Goal: Task Accomplishment & Management: Use online tool/utility

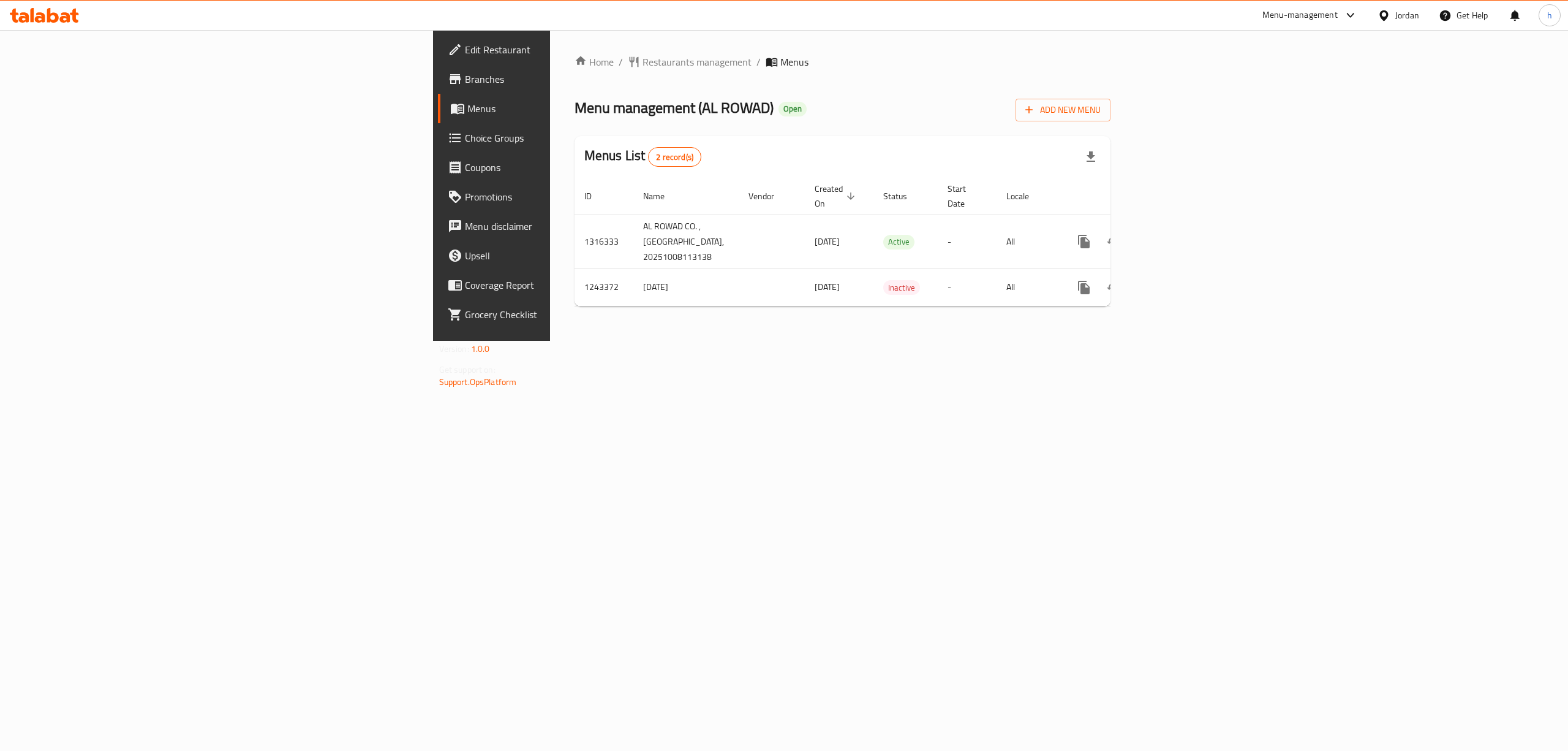
click at [438, 69] on link "Branches" at bounding box center [566, 79] width 257 height 29
click at [438, 91] on link "Branches" at bounding box center [566, 79] width 257 height 29
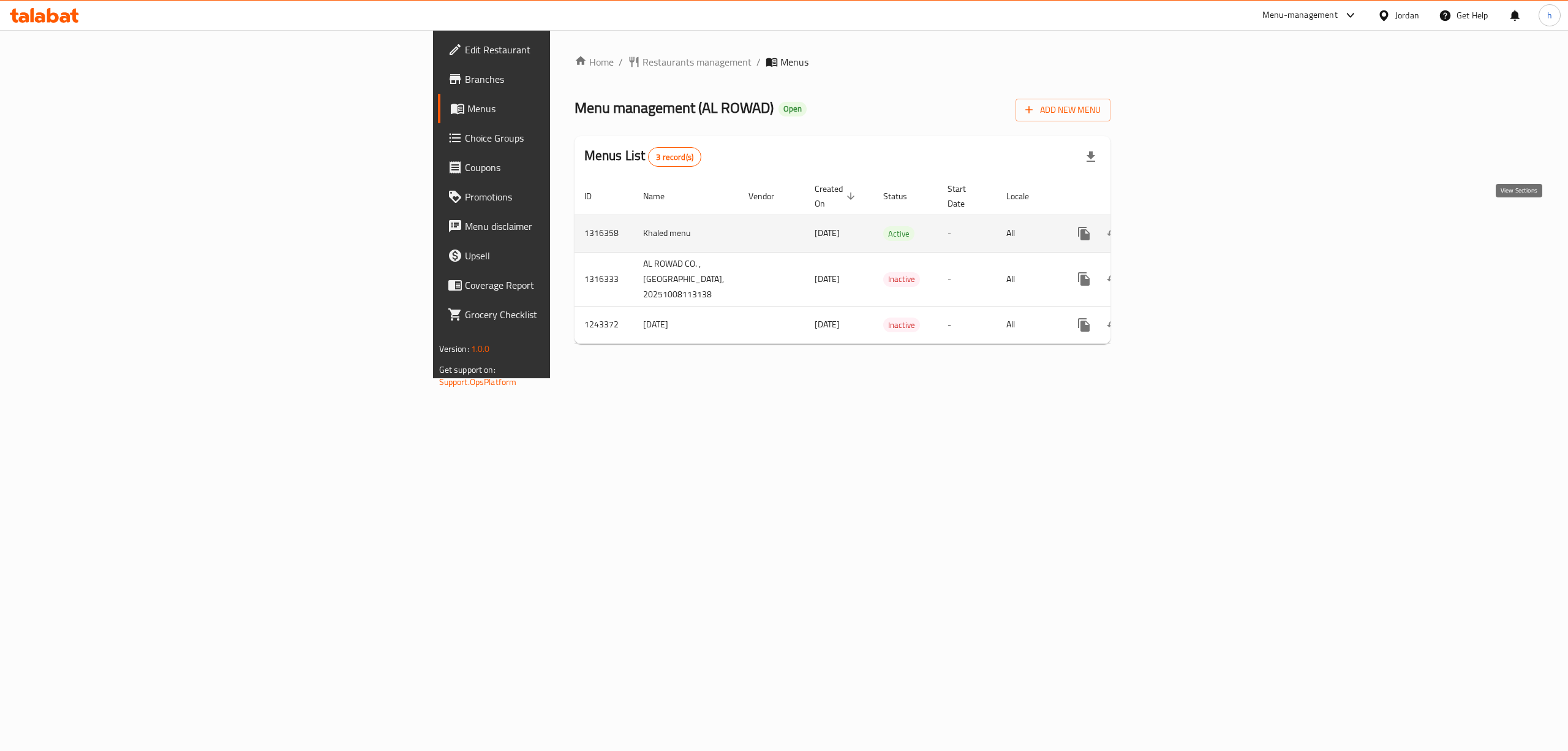
click at [1179, 226] on icon "enhanced table" at bounding box center [1172, 233] width 15 height 15
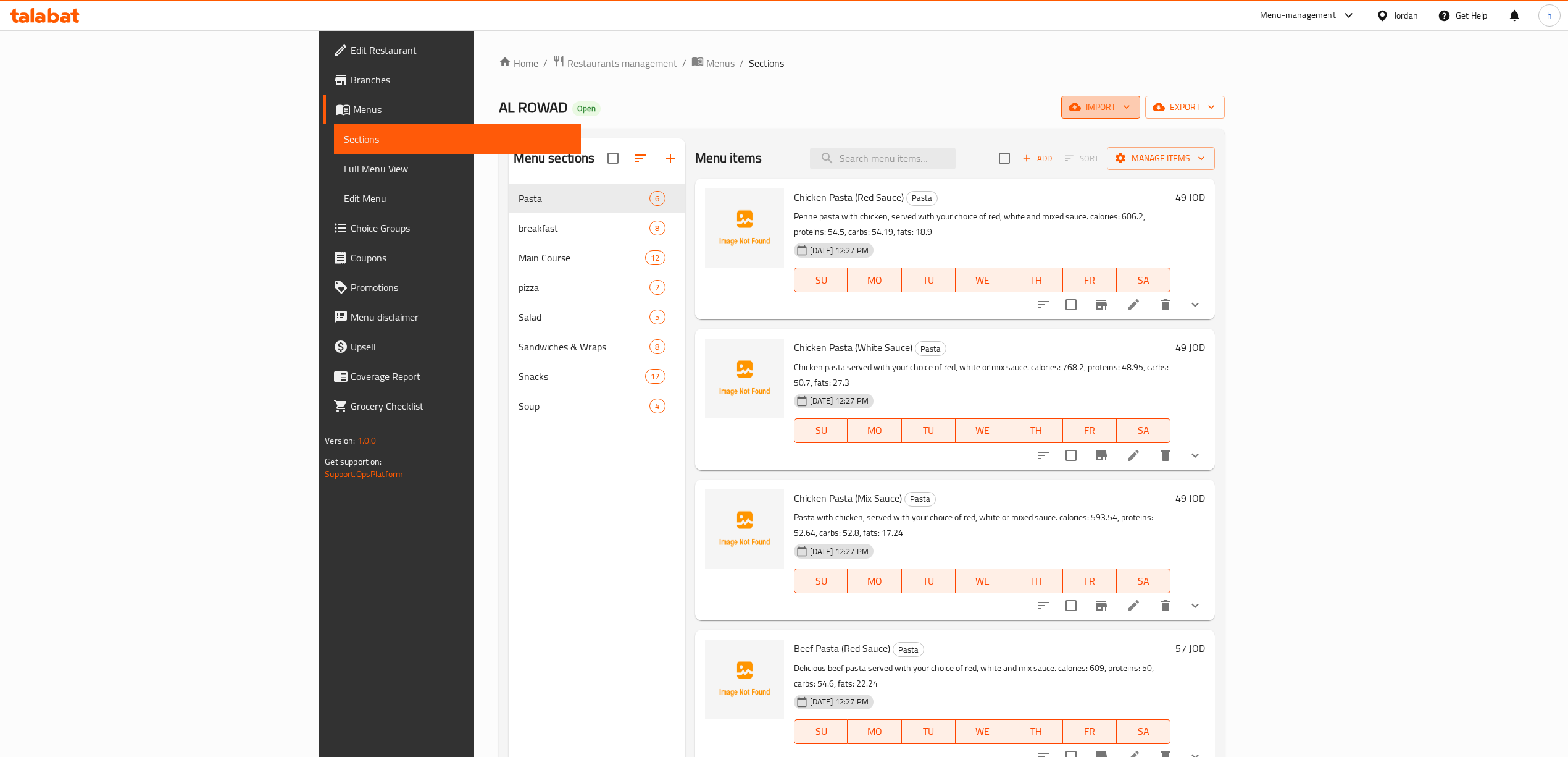
click at [1131, 100] on span "import" at bounding box center [1101, 107] width 59 height 15
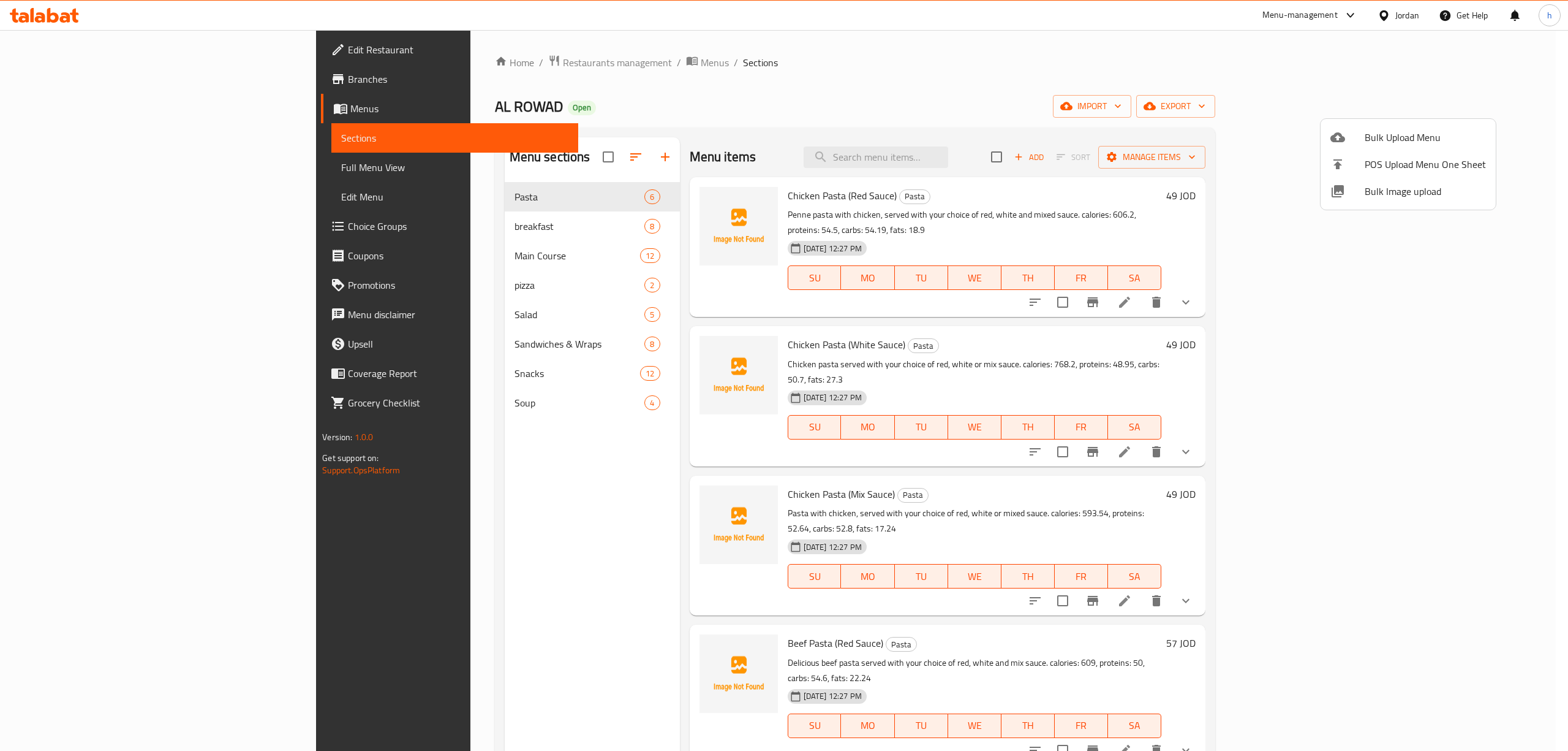
click at [1270, 29] on div at bounding box center [784, 376] width 1568 height 751
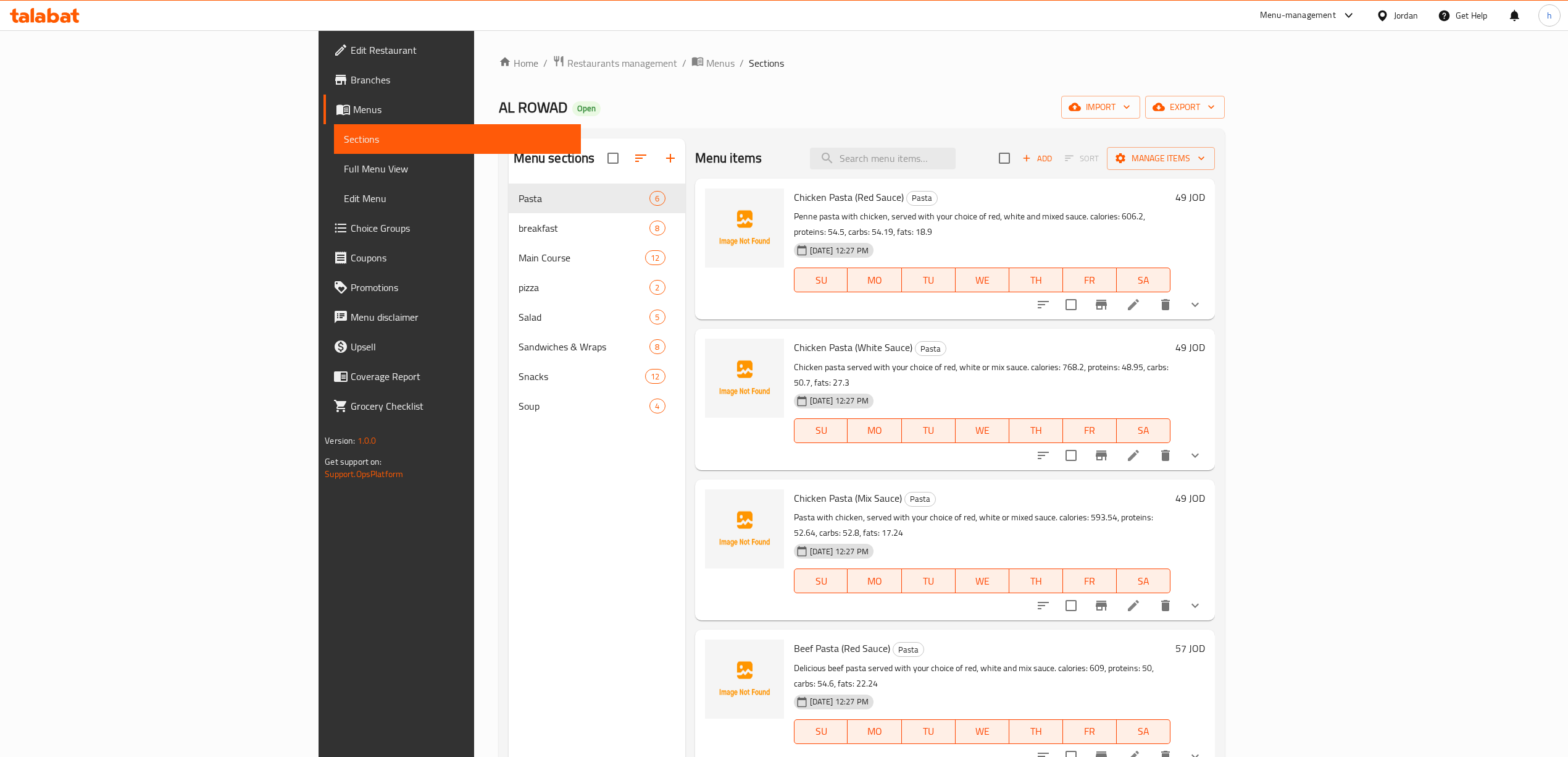
click at [1215, 146] on div "Add Sort Manage items" at bounding box center [1107, 158] width 216 height 26
click at [1206, 162] on span "Manage items" at bounding box center [1161, 159] width 88 height 15
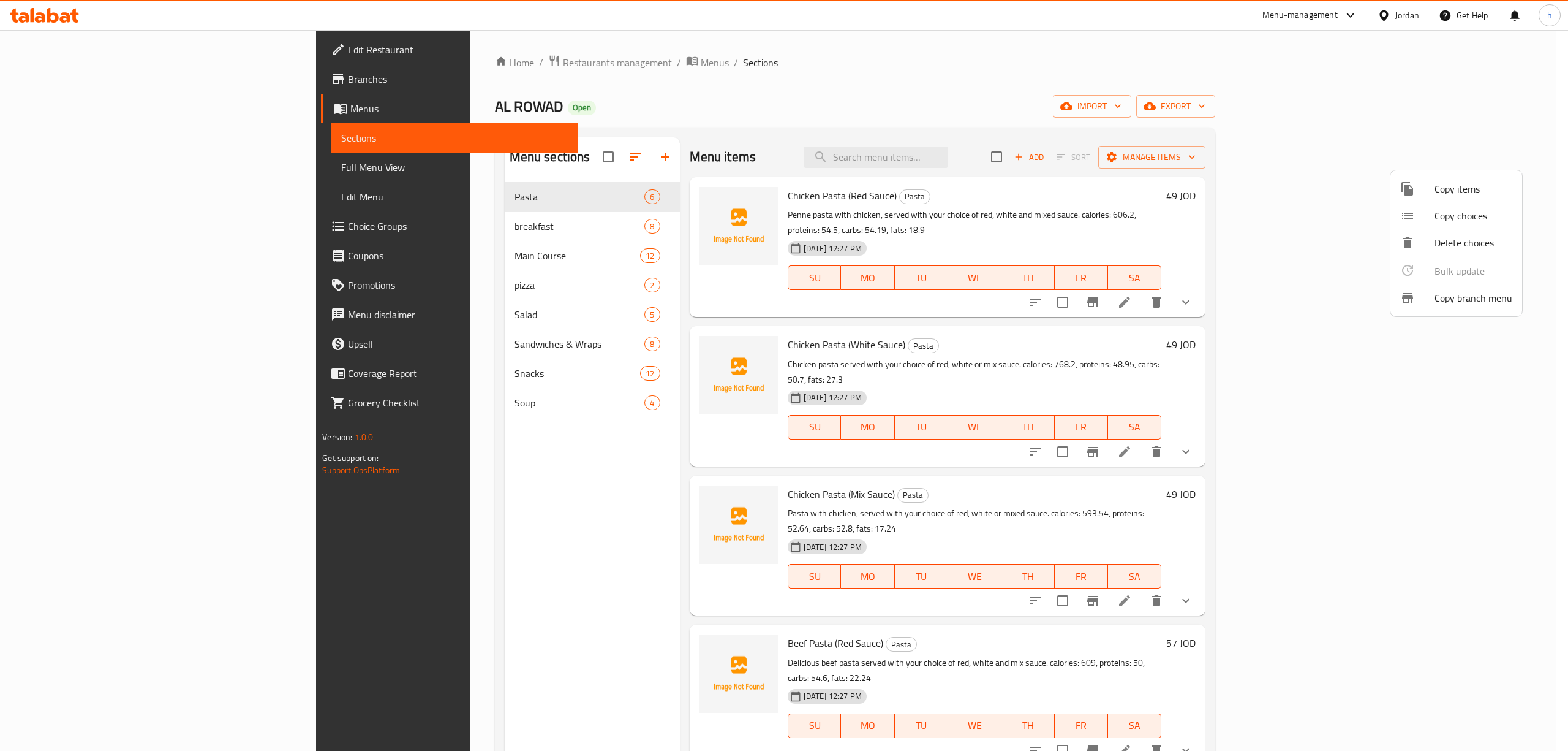
click at [1454, 290] on span "Copy branch menu" at bounding box center [1472, 298] width 77 height 15
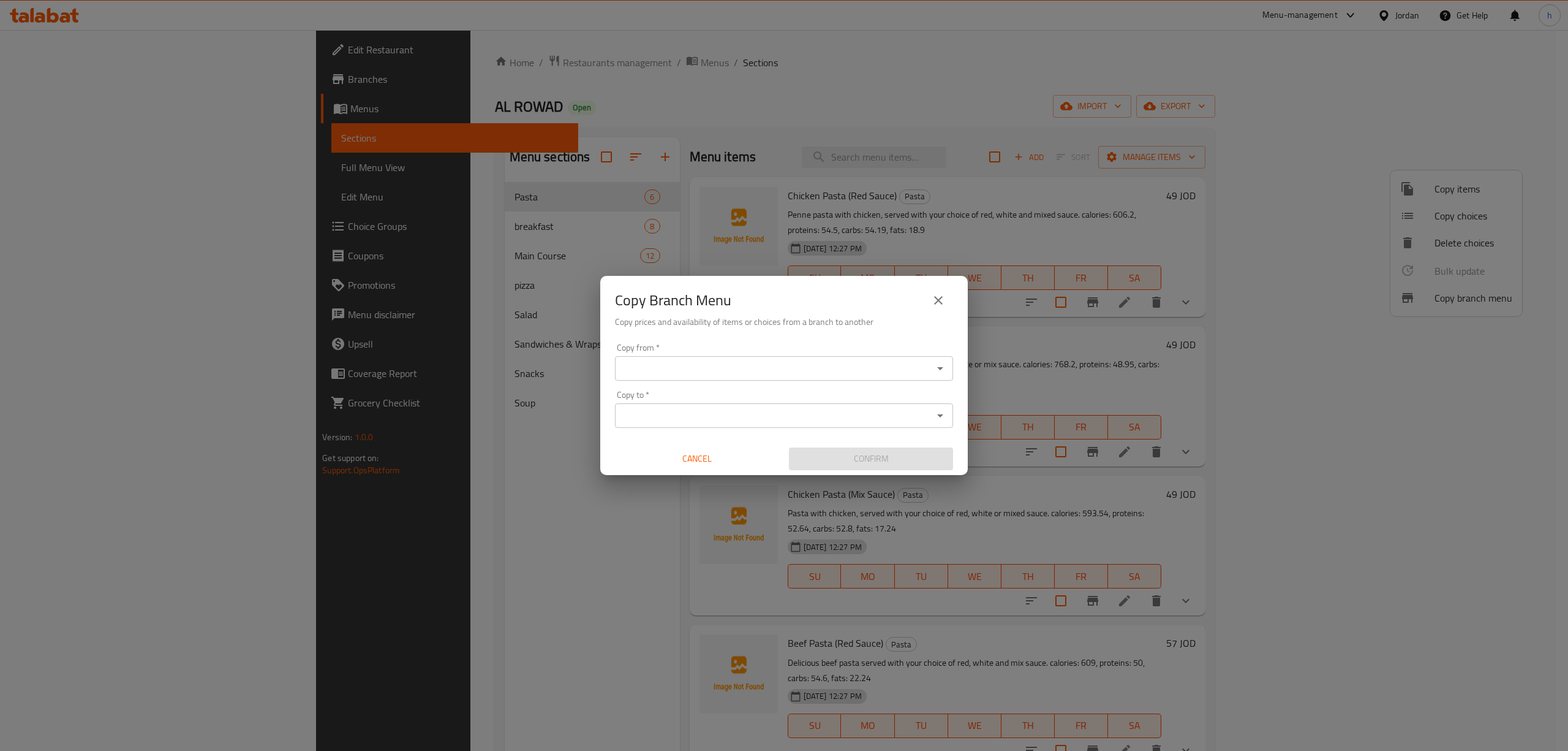
click at [941, 363] on icon "Open" at bounding box center [940, 369] width 15 height 15
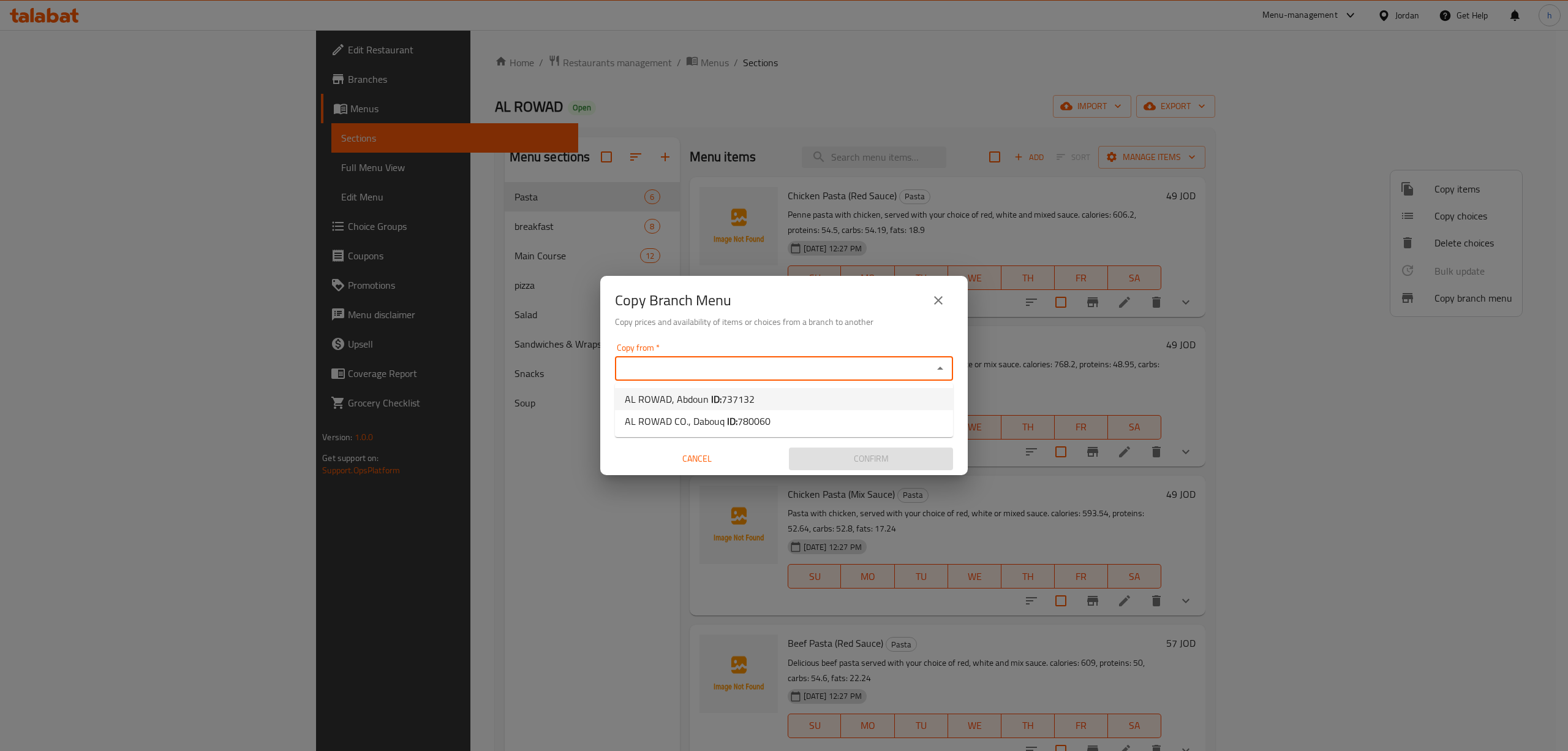
click at [669, 397] on span "AL ROWAD, Abdoun ID: 737132" at bounding box center [690, 399] width 130 height 15
type input "AL ROWAD, Abdoun"
click at [947, 415] on icon "Open" at bounding box center [940, 415] width 15 height 15
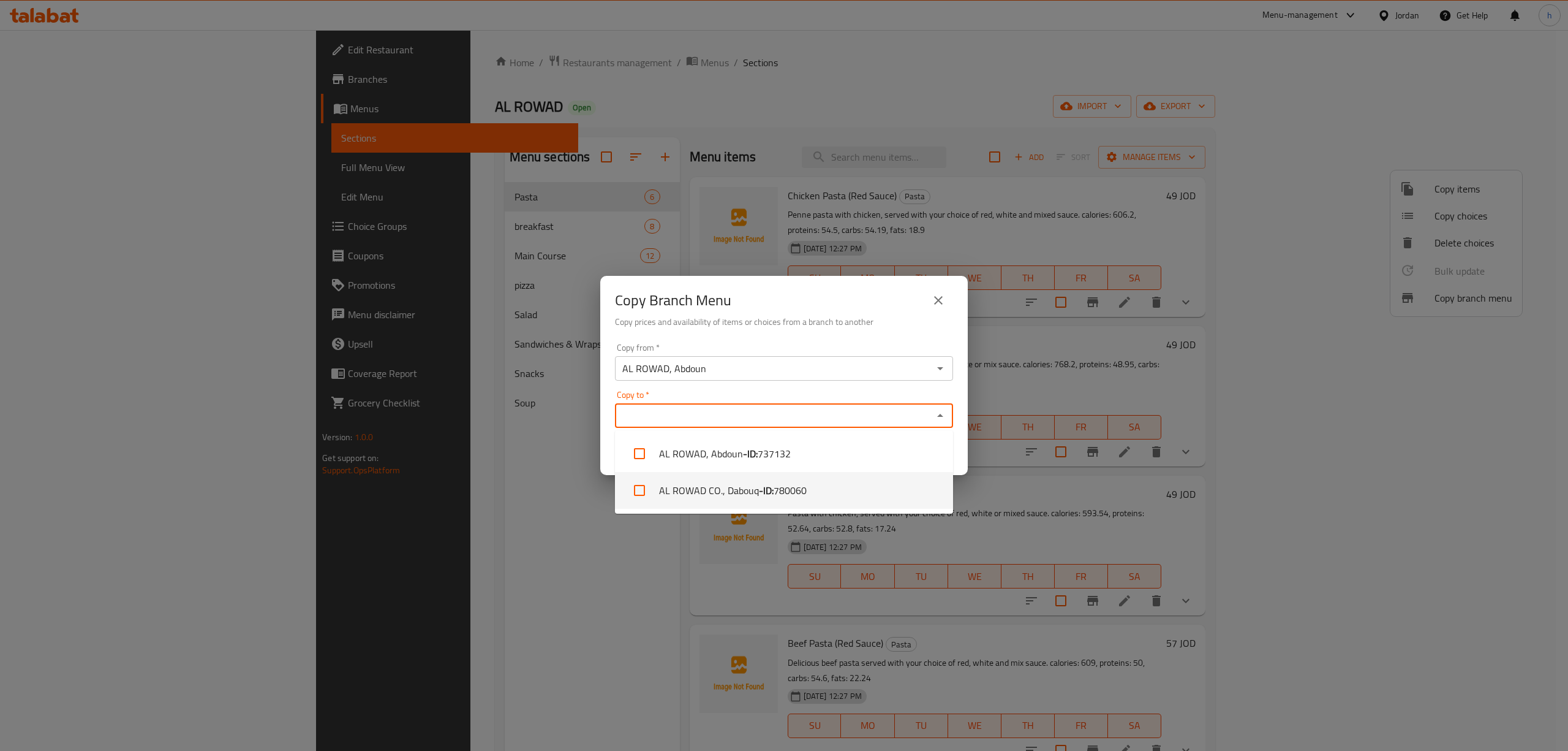
click at [801, 494] on span "780060" at bounding box center [790, 491] width 33 height 15
checkbox input "true"
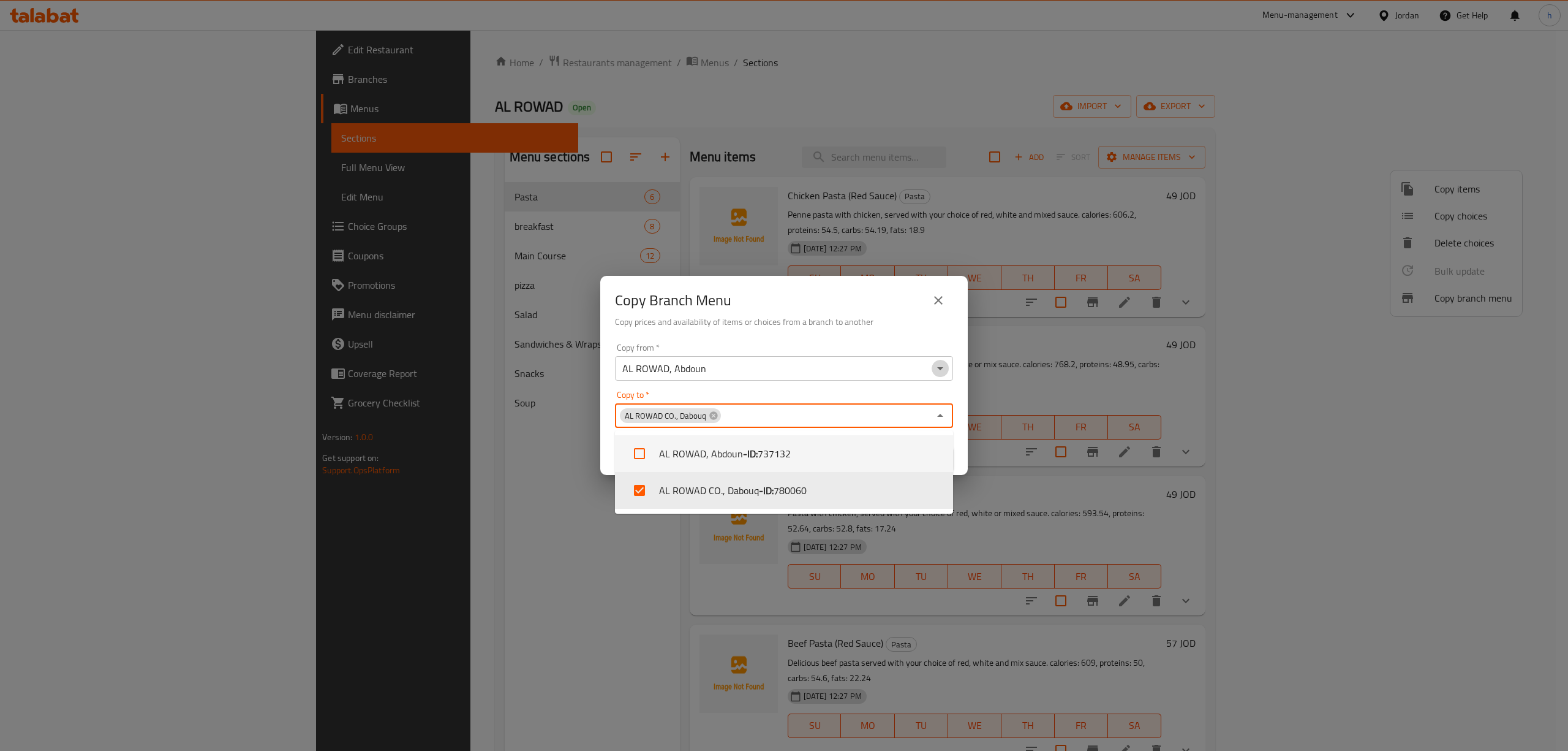
click at [939, 364] on icon "Open" at bounding box center [940, 369] width 15 height 15
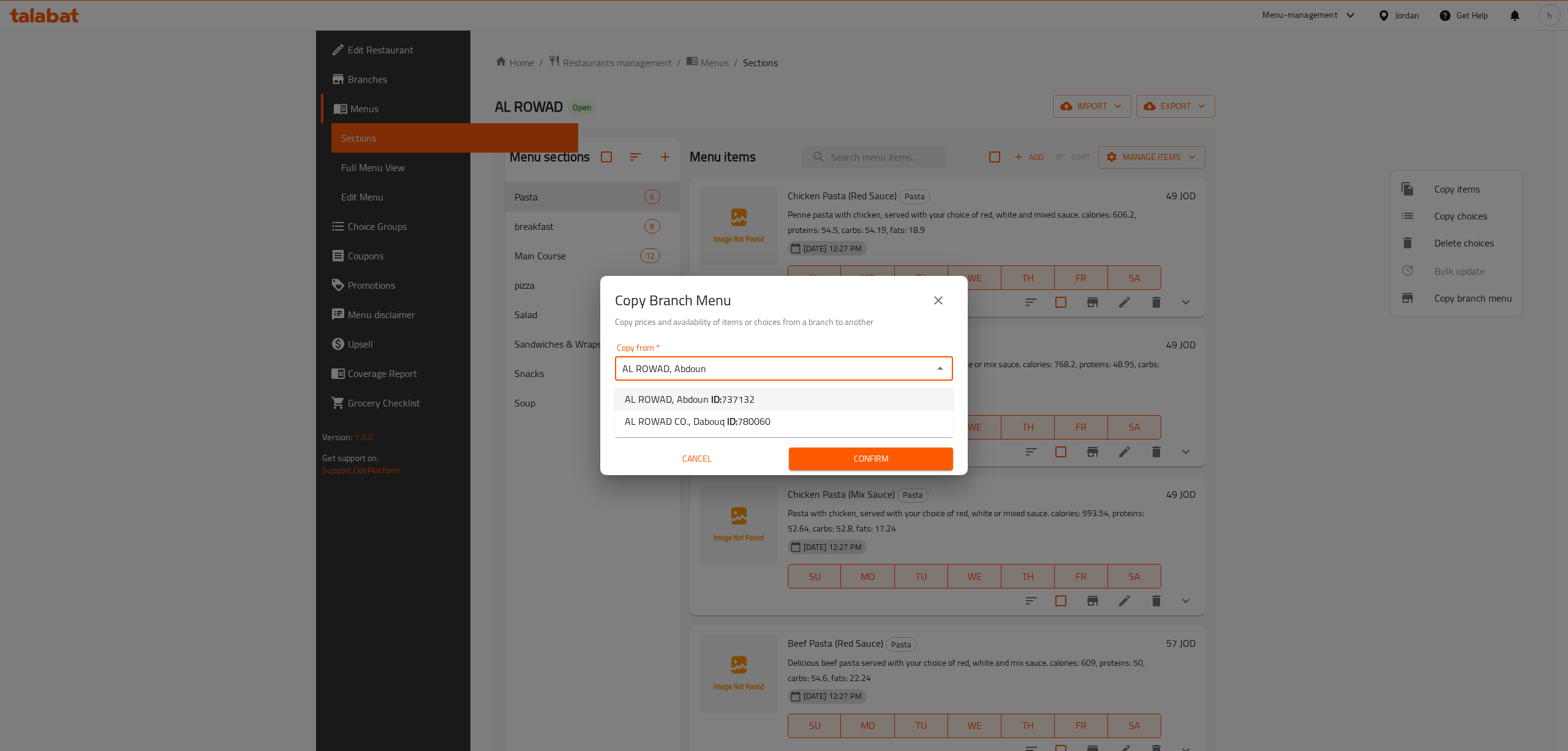
click at [713, 393] on b "ID:" at bounding box center [716, 399] width 11 height 18
click at [945, 415] on icon "Open" at bounding box center [940, 415] width 15 height 15
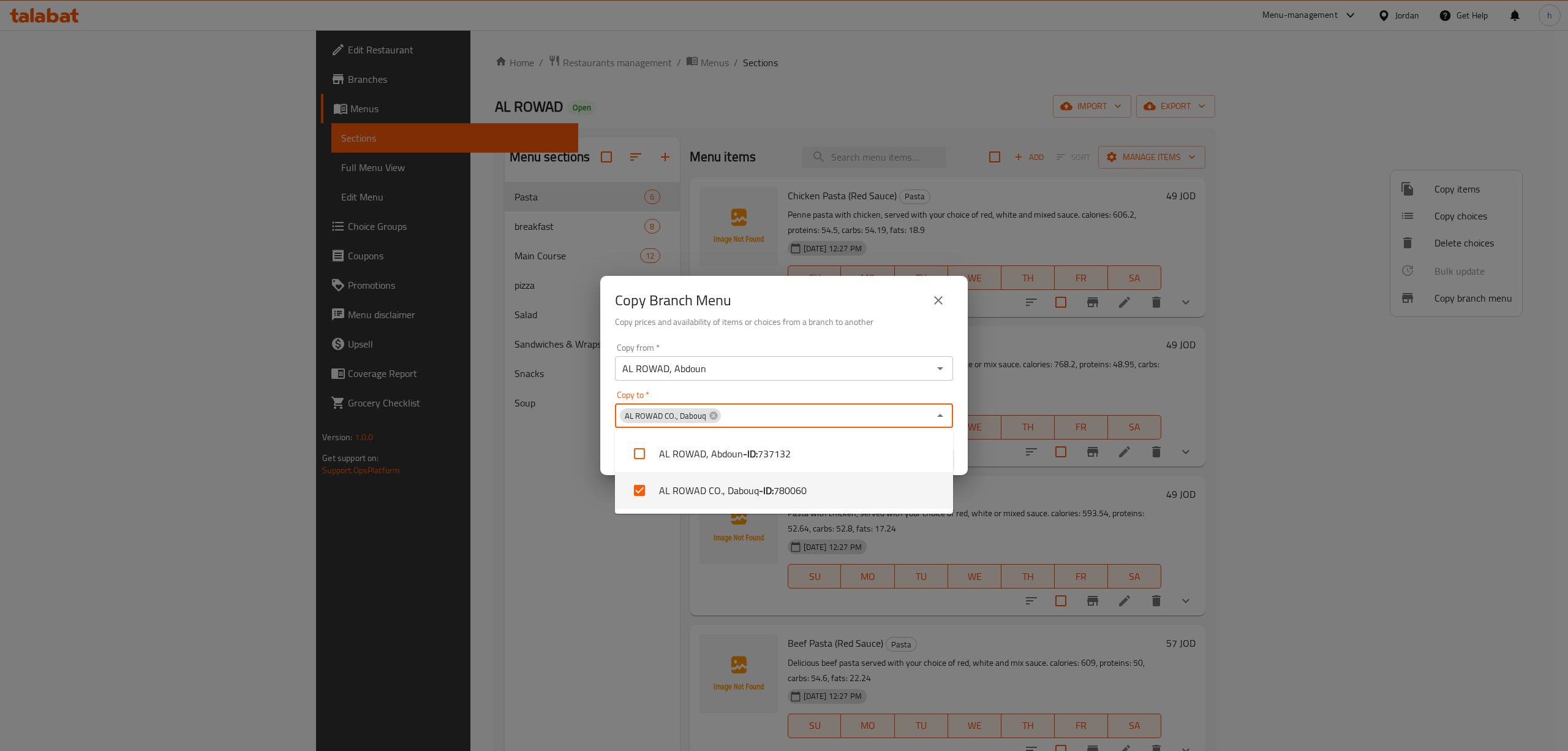
click at [824, 482] on li "AL ROWAD CO., Dabouq - ID: 780060" at bounding box center [784, 490] width 338 height 37
click at [785, 491] on span "780060" at bounding box center [790, 491] width 33 height 15
checkbox input "true"
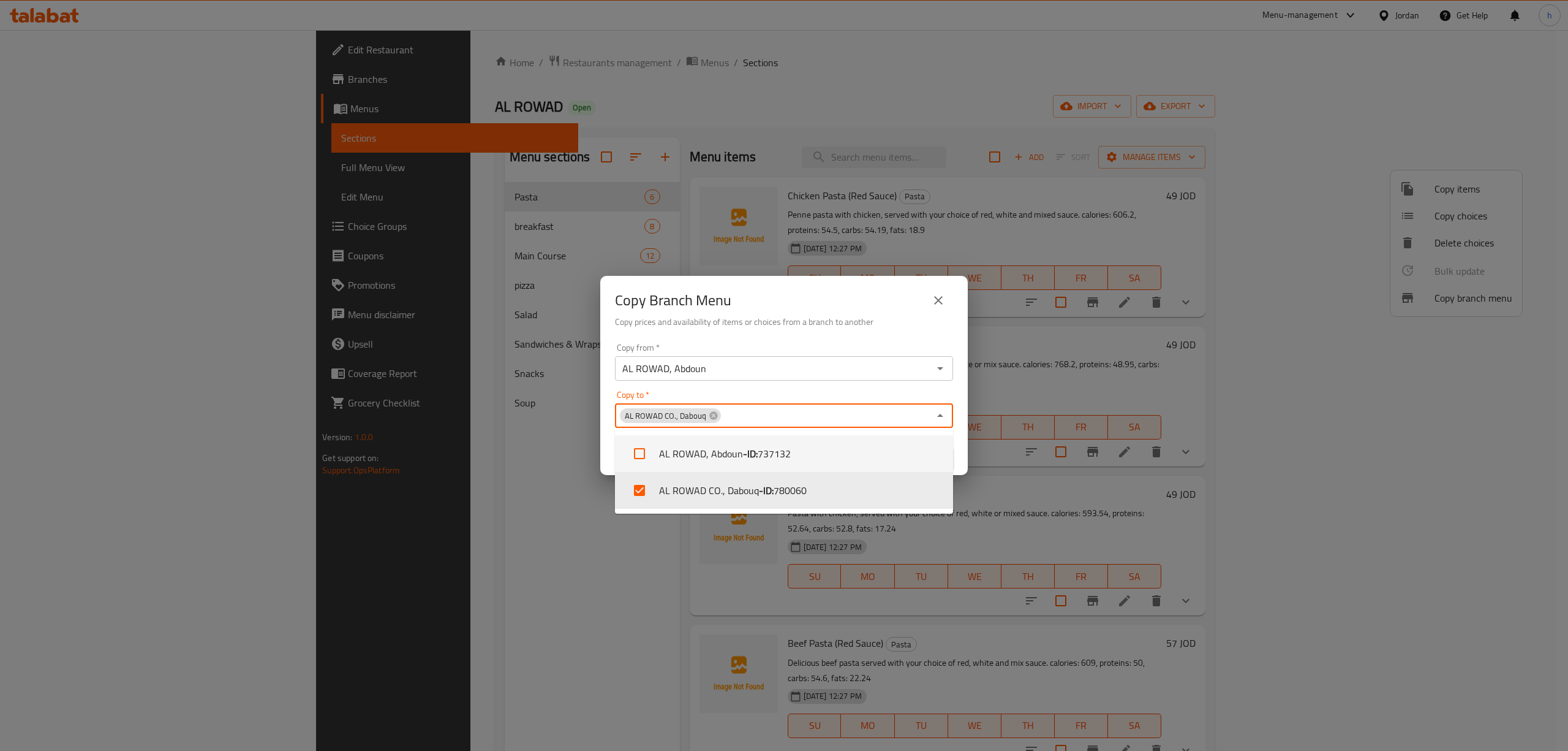
click at [537, 485] on div "Copy Branch Menu Copy prices and availability of items or choices from a branch…" at bounding box center [784, 376] width 1568 height 751
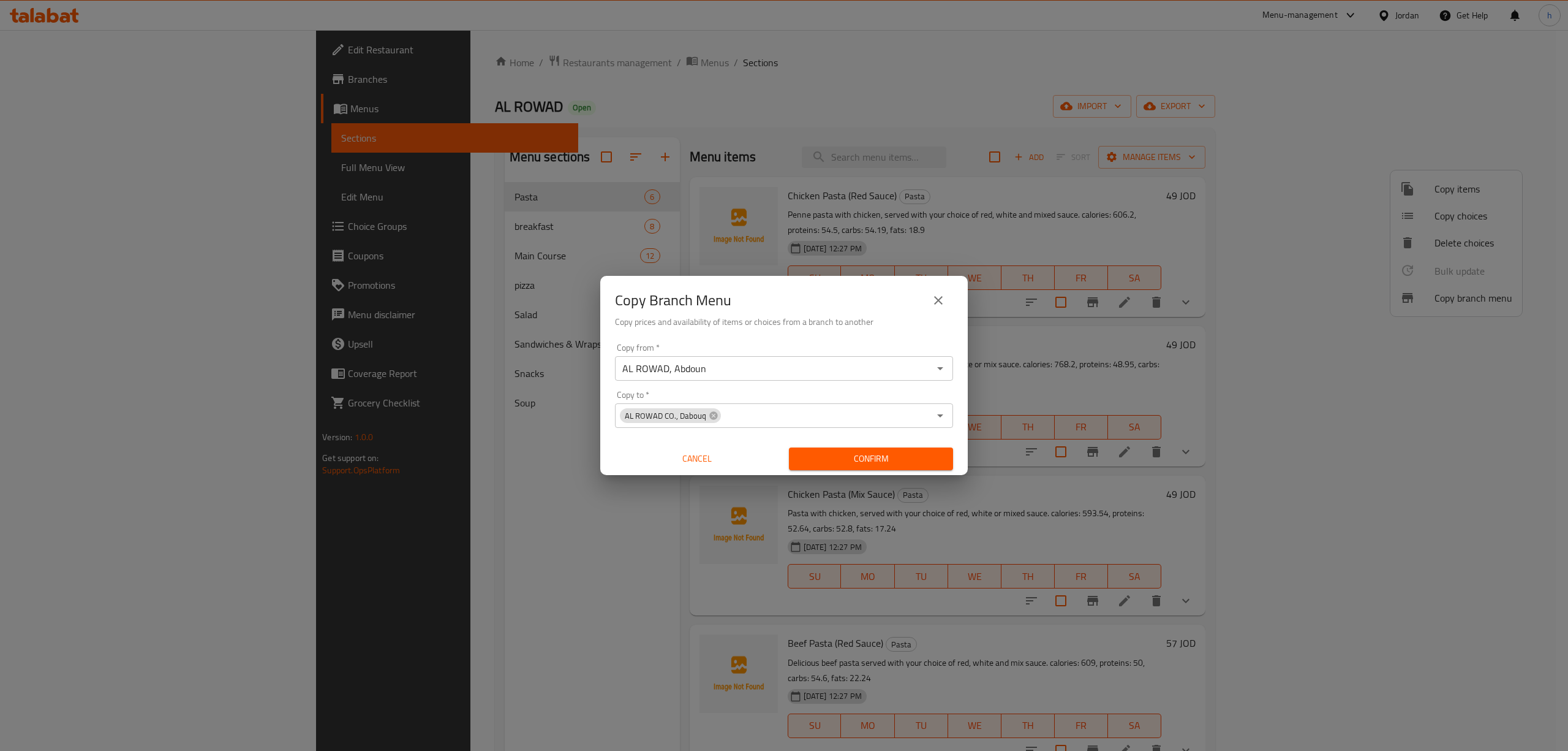
click at [802, 366] on input "AL ROWAD, Abdoun" at bounding box center [773, 368] width 311 height 17
click at [939, 368] on icon "Open" at bounding box center [940, 369] width 6 height 3
click at [869, 370] on input "AL ROWAD, Abdoun" at bounding box center [773, 368] width 311 height 17
click at [942, 363] on icon "Open" at bounding box center [940, 369] width 15 height 15
click at [943, 299] on icon "close" at bounding box center [939, 300] width 15 height 15
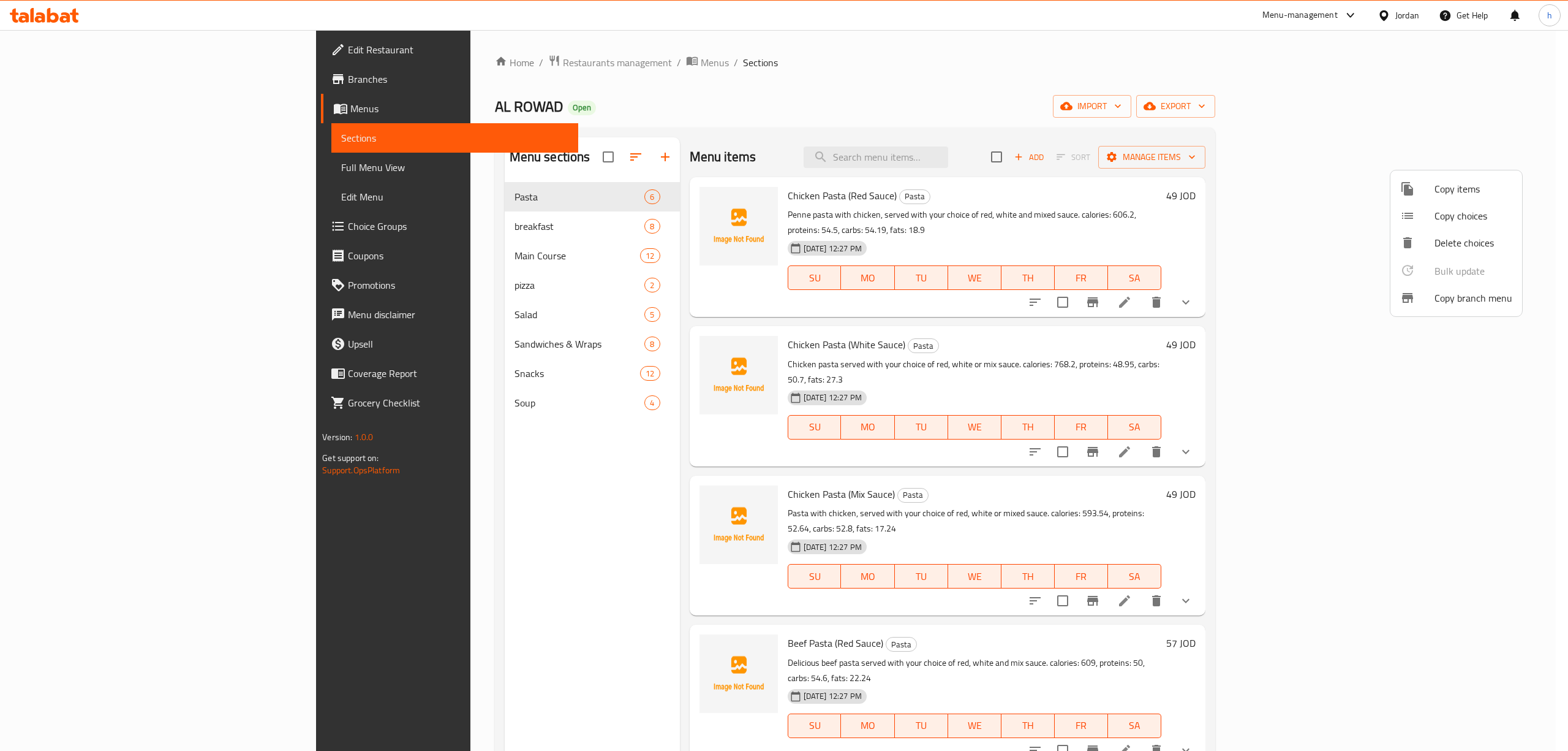
click at [506, 62] on div at bounding box center [784, 376] width 1568 height 751
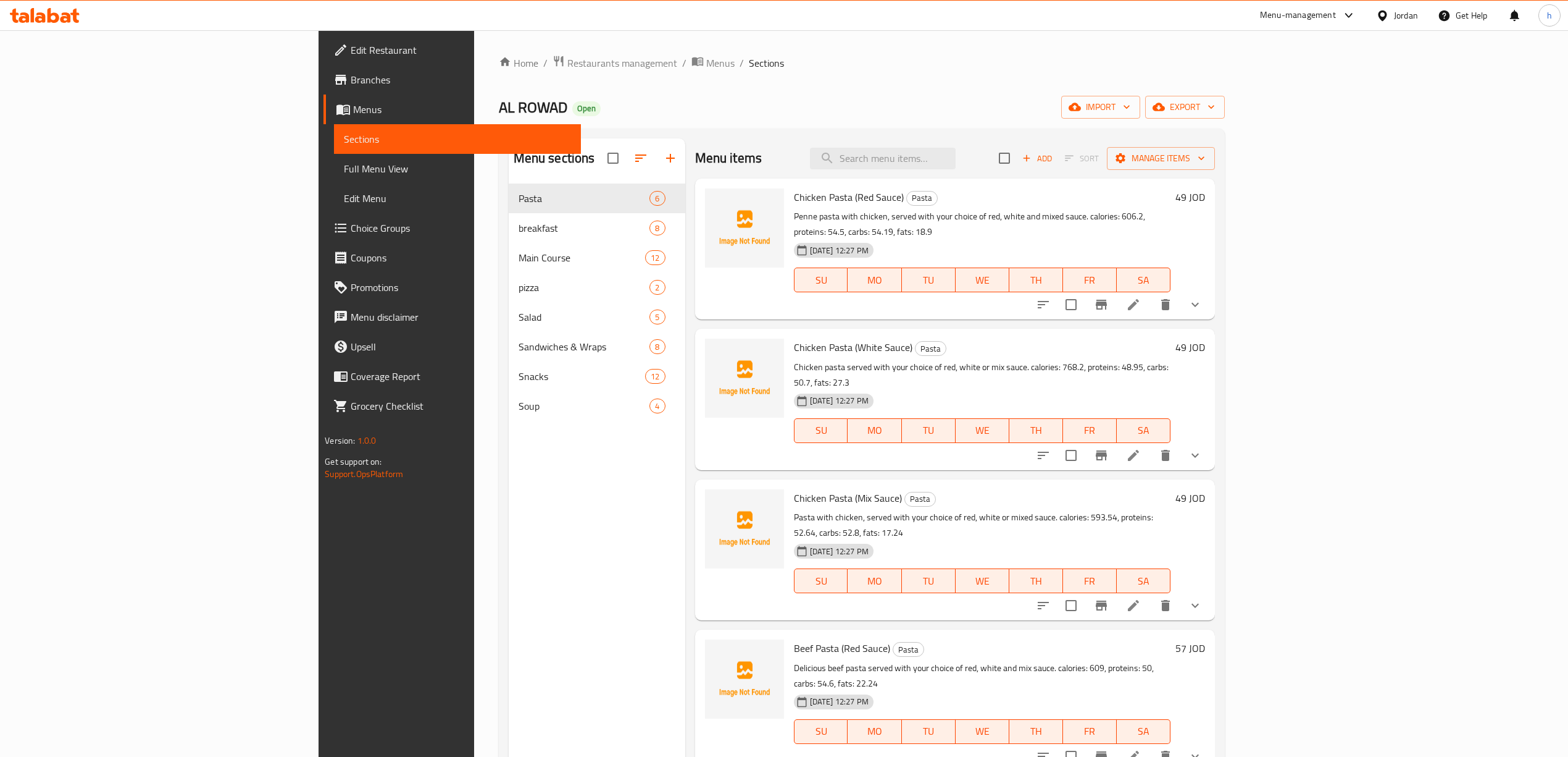
click at [353, 115] on span "Menus" at bounding box center [462, 109] width 218 height 15
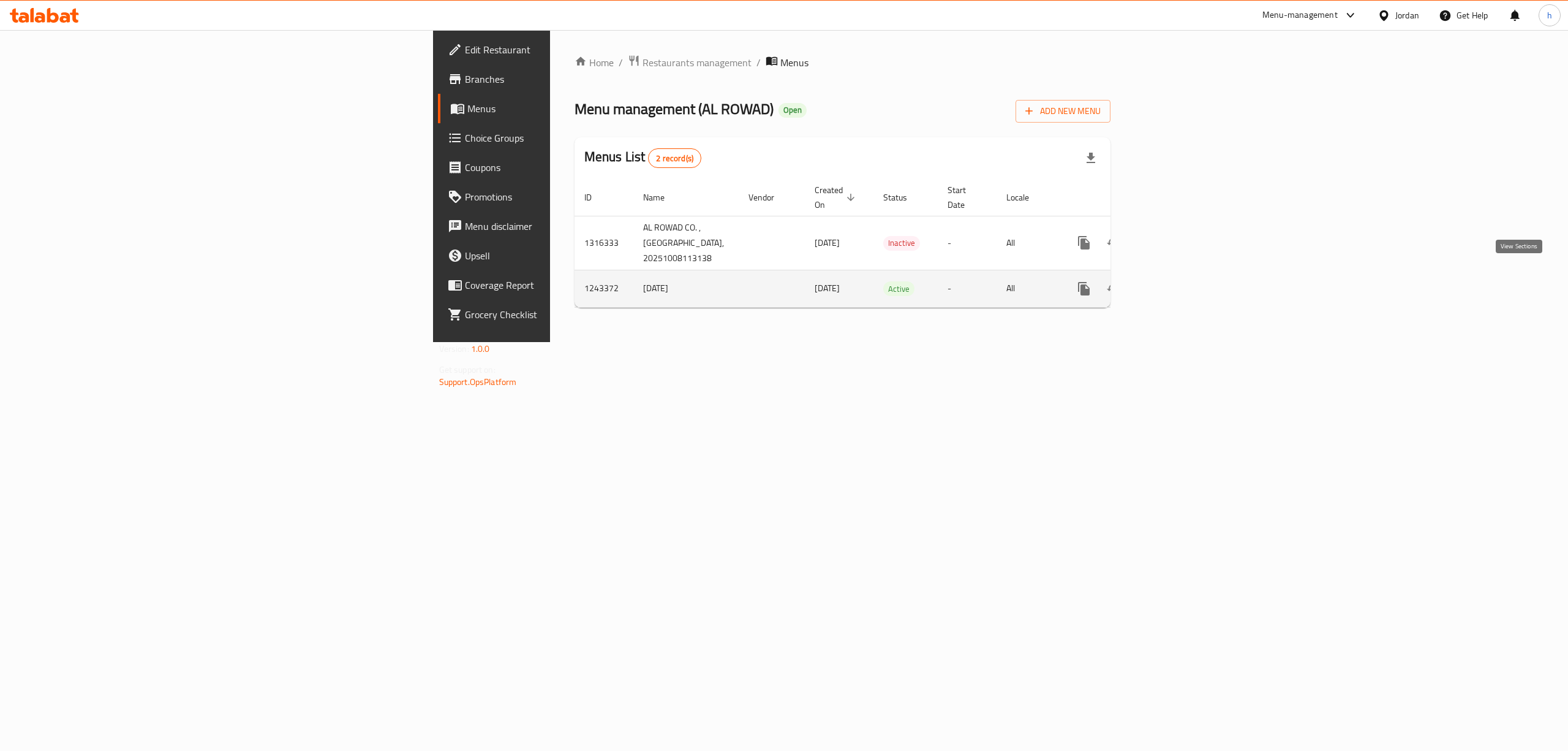
click at [1178, 283] on icon "enhanced table" at bounding box center [1172, 288] width 11 height 11
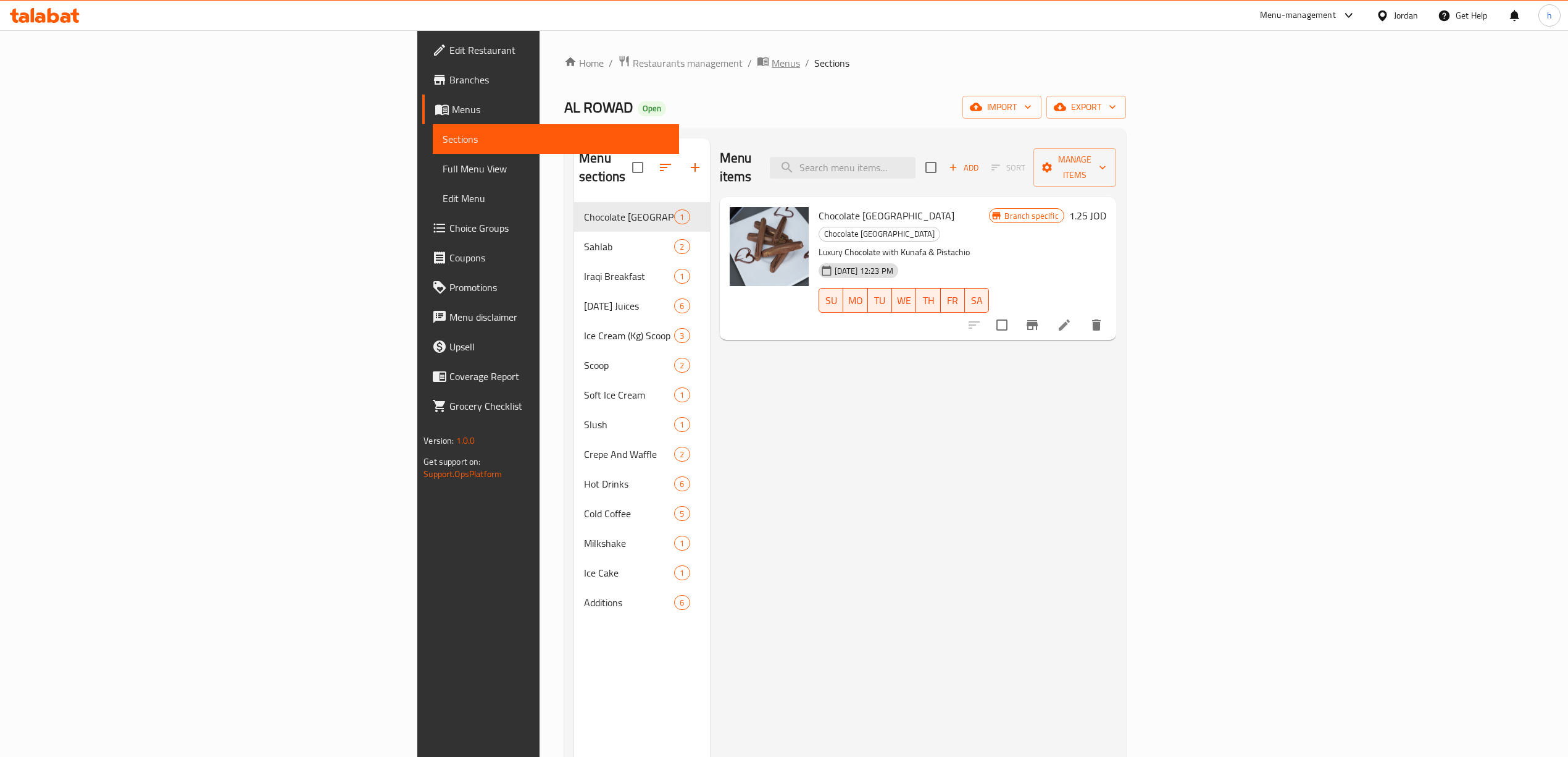
click at [757, 61] on icon "breadcrumb" at bounding box center [763, 61] width 12 height 12
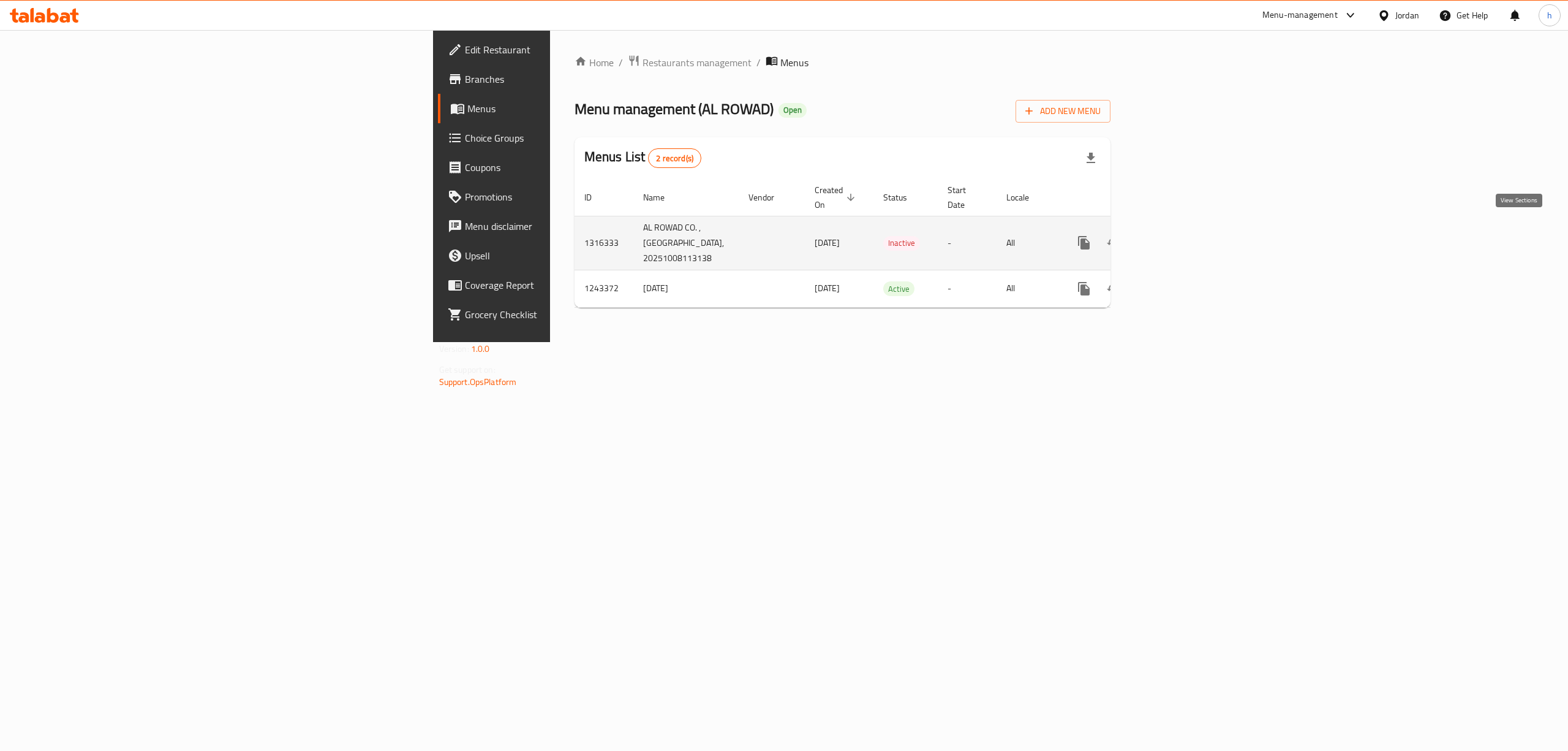
click at [1178, 237] on icon "enhanced table" at bounding box center [1172, 242] width 11 height 11
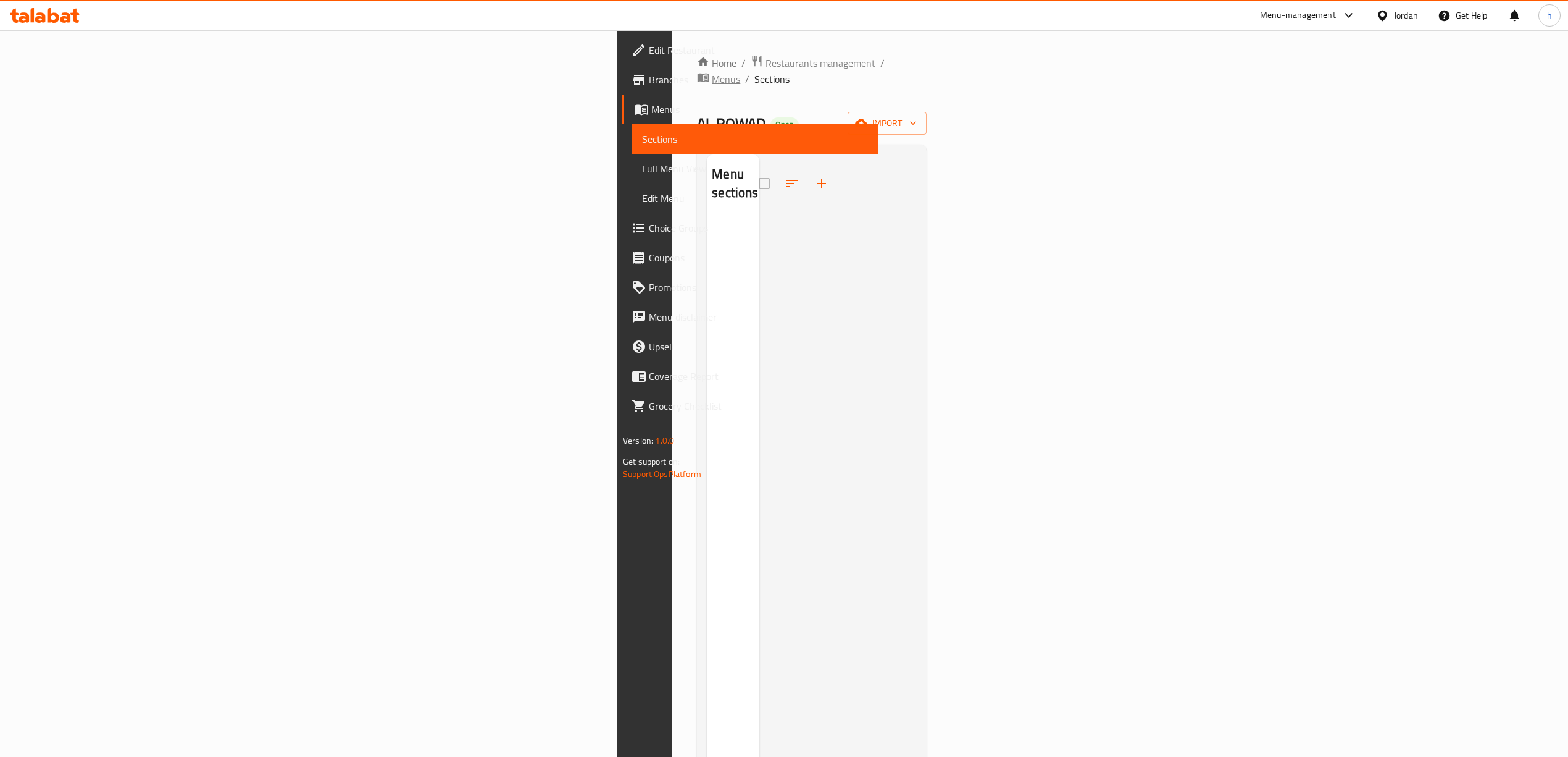
click at [712, 71] on span "Menus" at bounding box center [726, 79] width 28 height 15
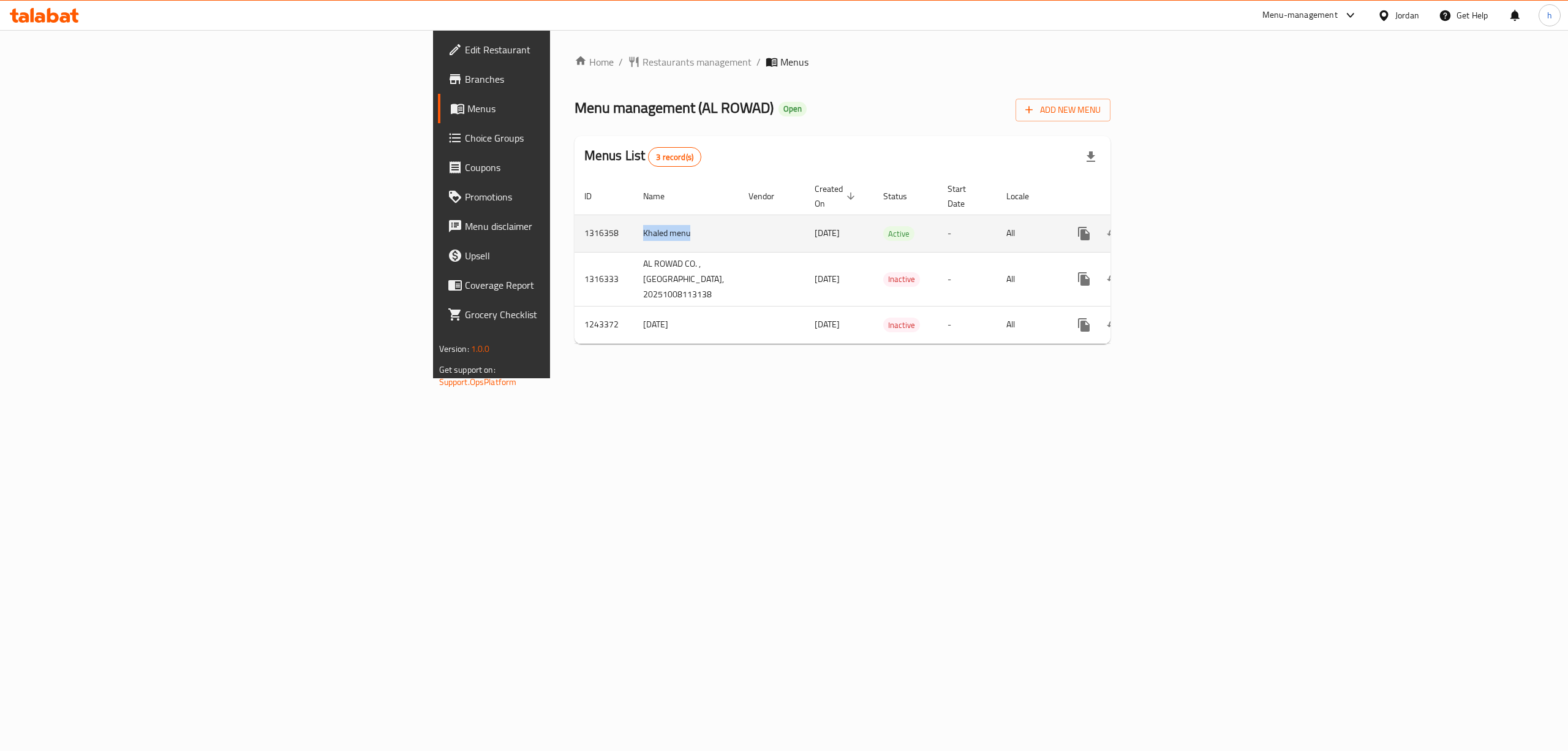
drag, startPoint x: 353, startPoint y: 218, endPoint x: 408, endPoint y: 227, distance: 55.7
click at [633, 227] on td "Khaled menu" at bounding box center [686, 233] width 105 height 38
click at [633, 229] on td "Khaled menu" at bounding box center [686, 233] width 105 height 38
click at [1179, 226] on icon "enhanced table" at bounding box center [1172, 233] width 15 height 15
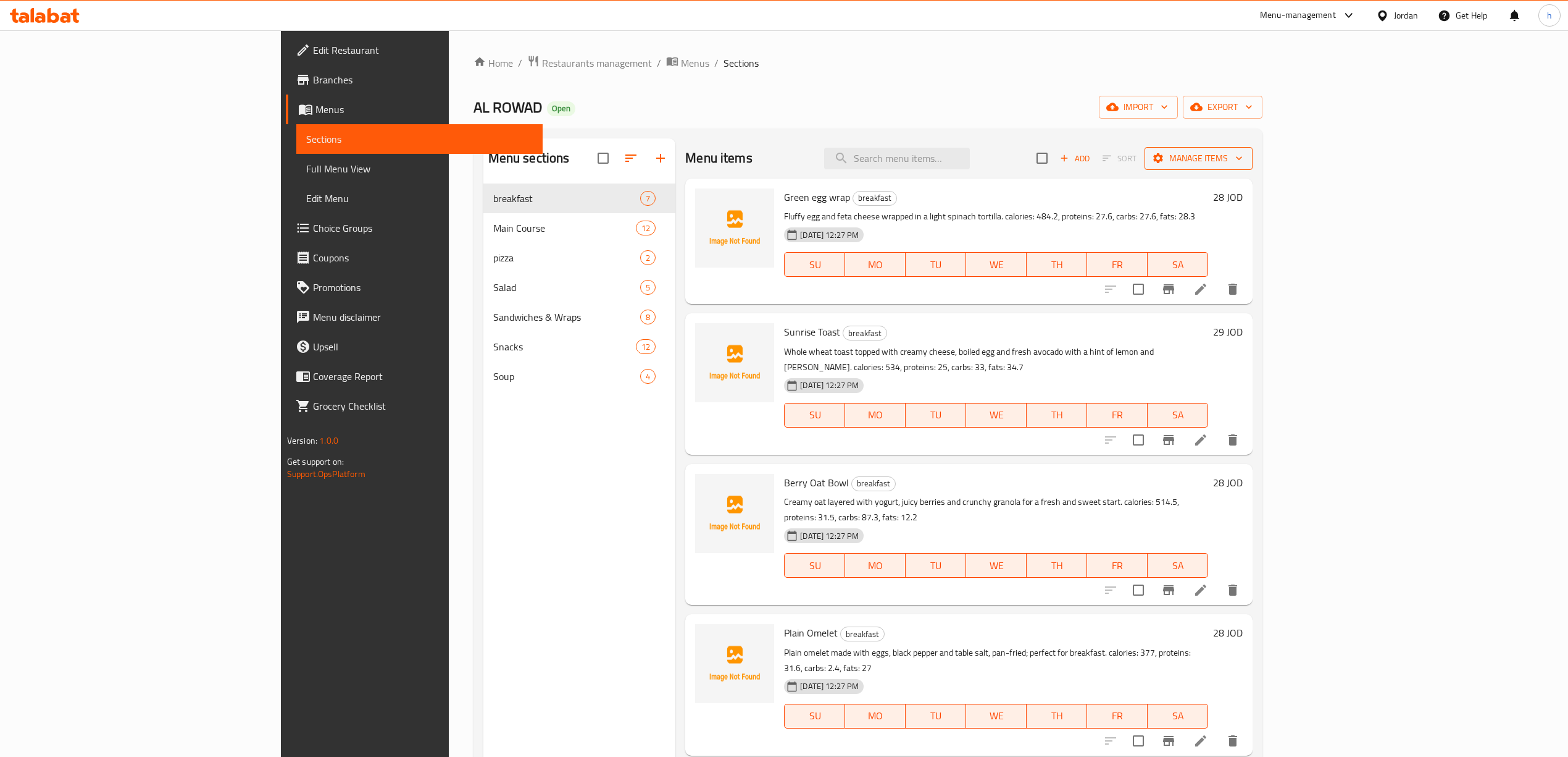
click at [1243, 162] on span "Manage items" at bounding box center [1199, 159] width 88 height 15
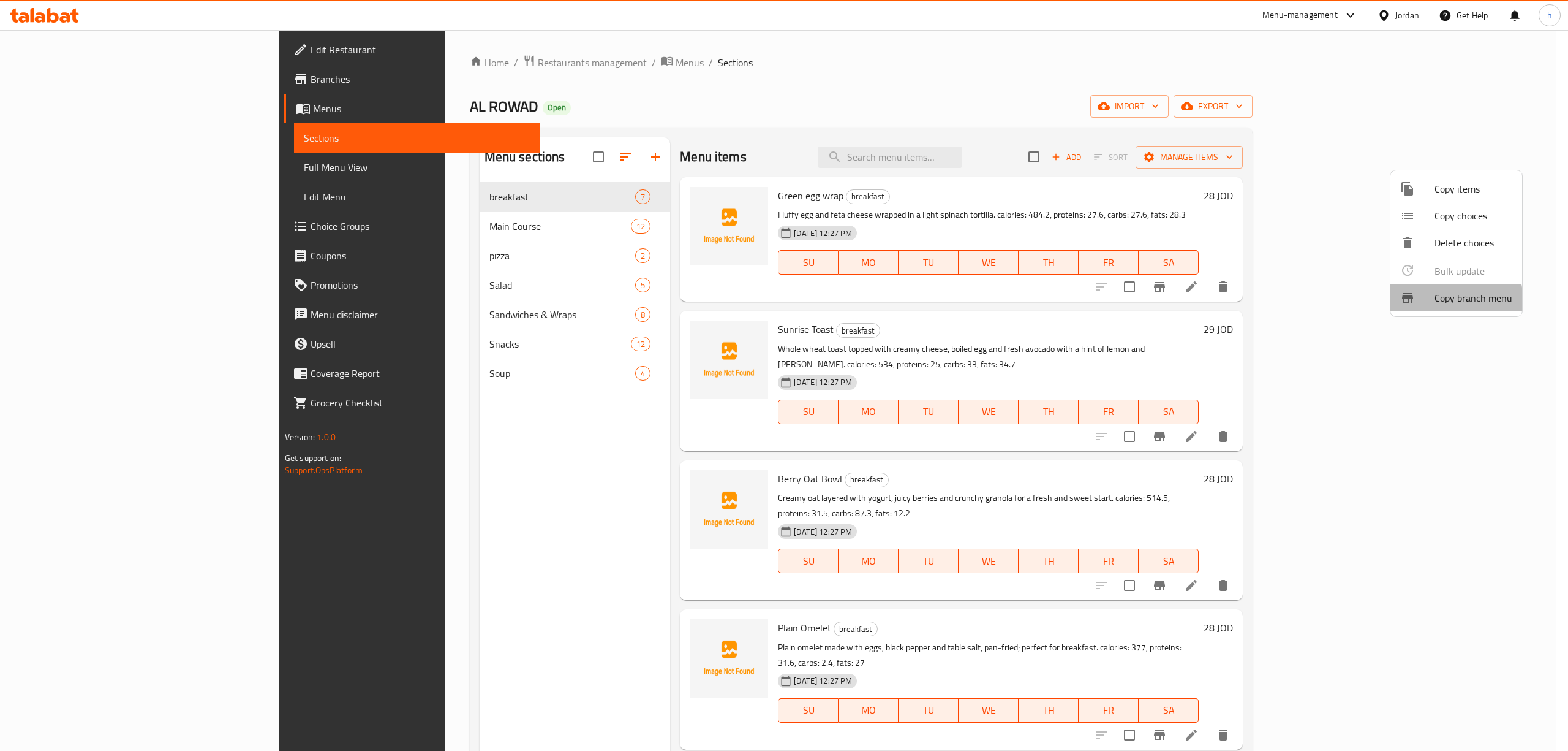
click at [1453, 300] on span "Copy branch menu" at bounding box center [1472, 298] width 77 height 15
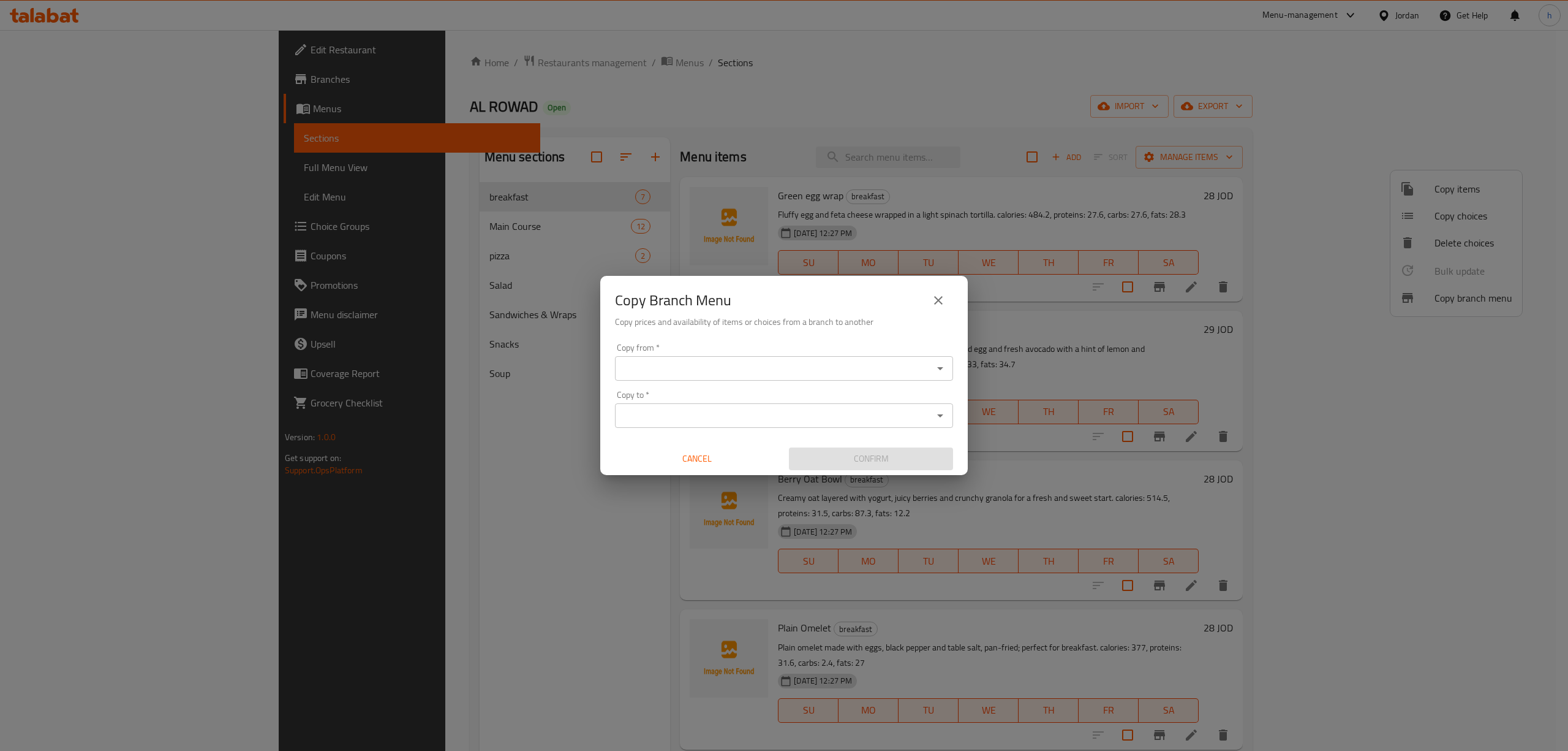
click at [784, 368] on input "Copy from   *" at bounding box center [773, 368] width 311 height 17
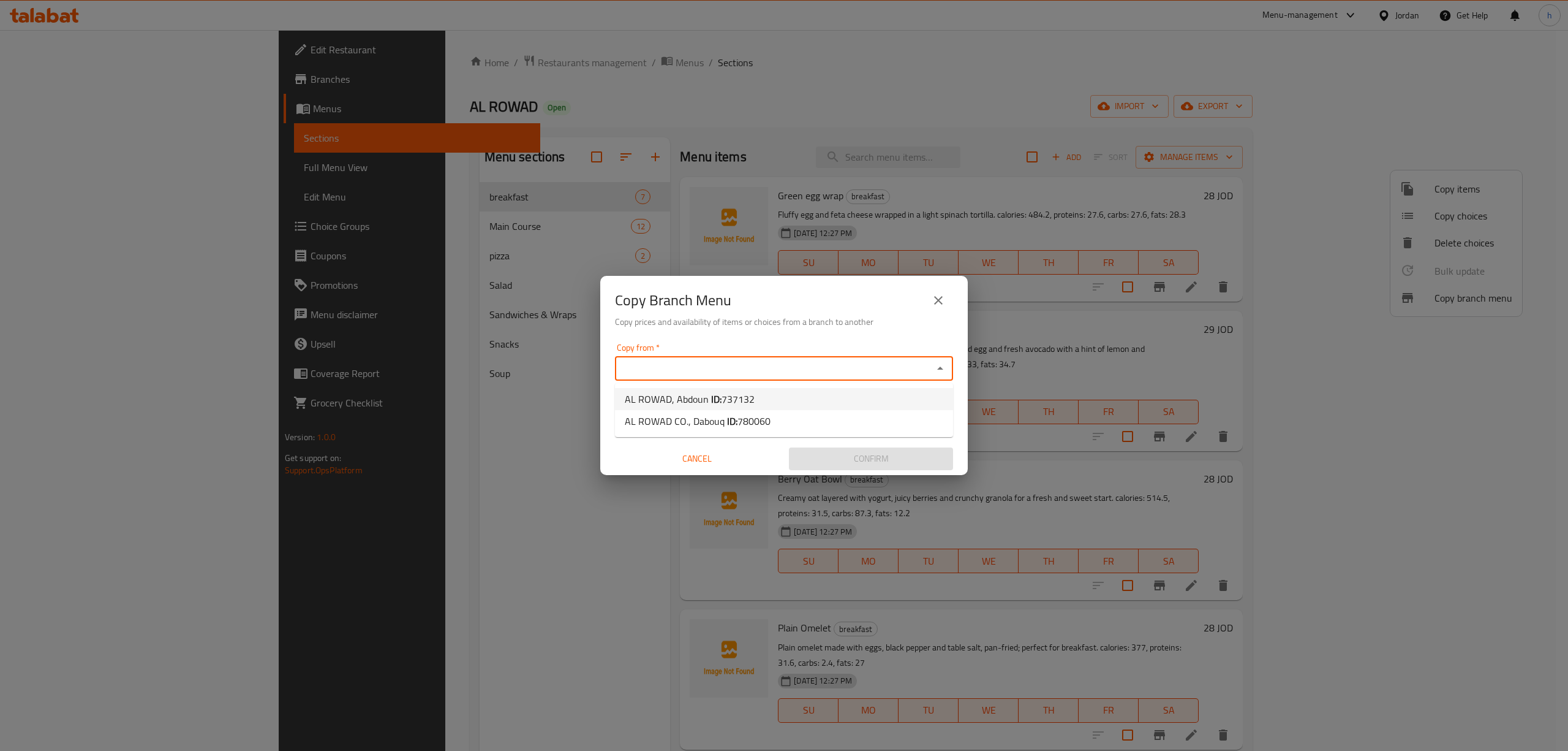
click at [775, 397] on li "AL ROWAD, Abdoun ID: 737132" at bounding box center [784, 398] width 338 height 22
type input "AL ROWAD, Abdoun"
click at [809, 419] on input "Copy to   *" at bounding box center [773, 415] width 311 height 17
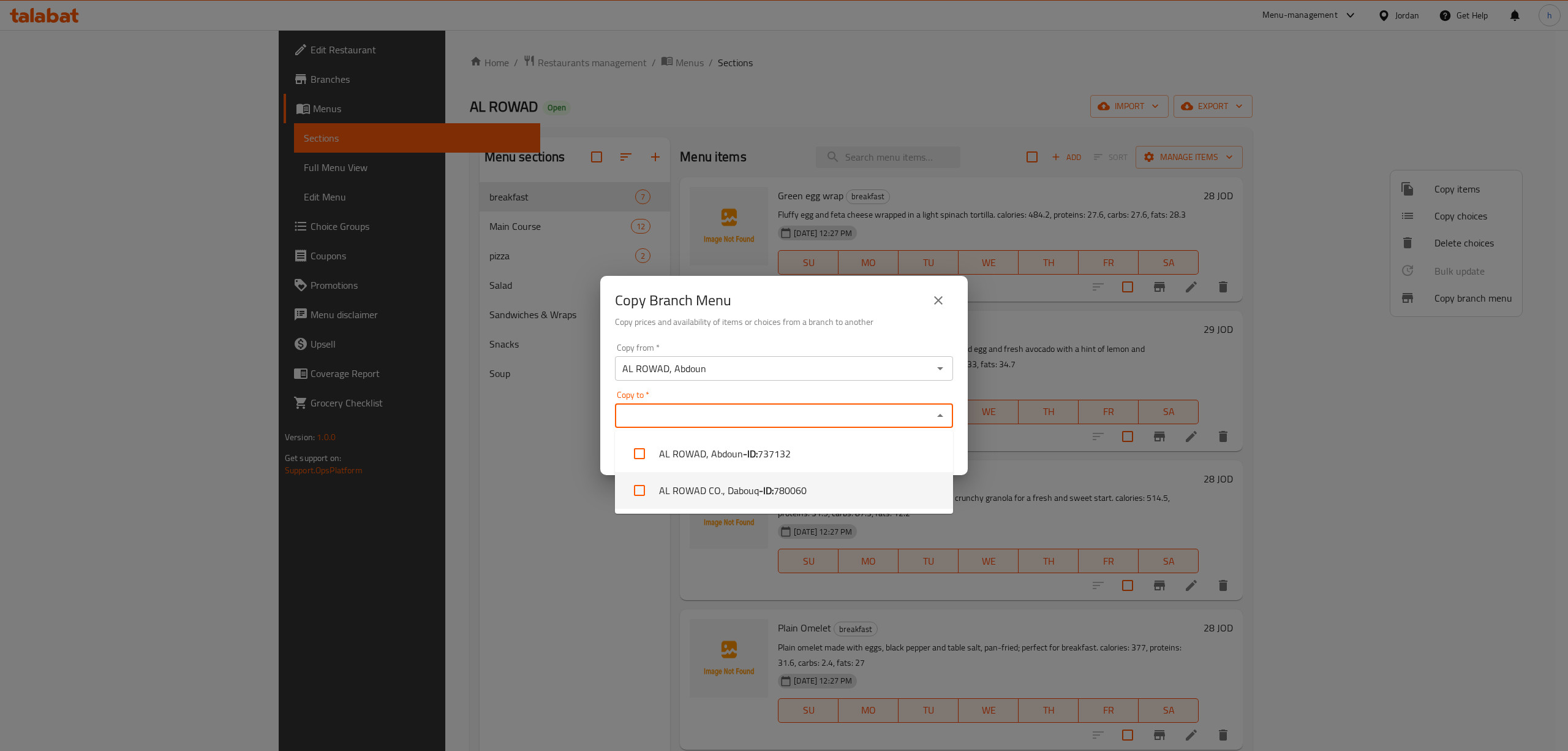
click at [755, 503] on li "AL ROWAD CO., Dabouq - ID: 780060" at bounding box center [784, 490] width 338 height 37
checkbox input "true"
click at [775, 339] on div "Copy from   * AL ROWAD, Abdoun Copy from * Copy to   * AL ROWAD CO., Dabouq Cop…" at bounding box center [784, 407] width 368 height 137
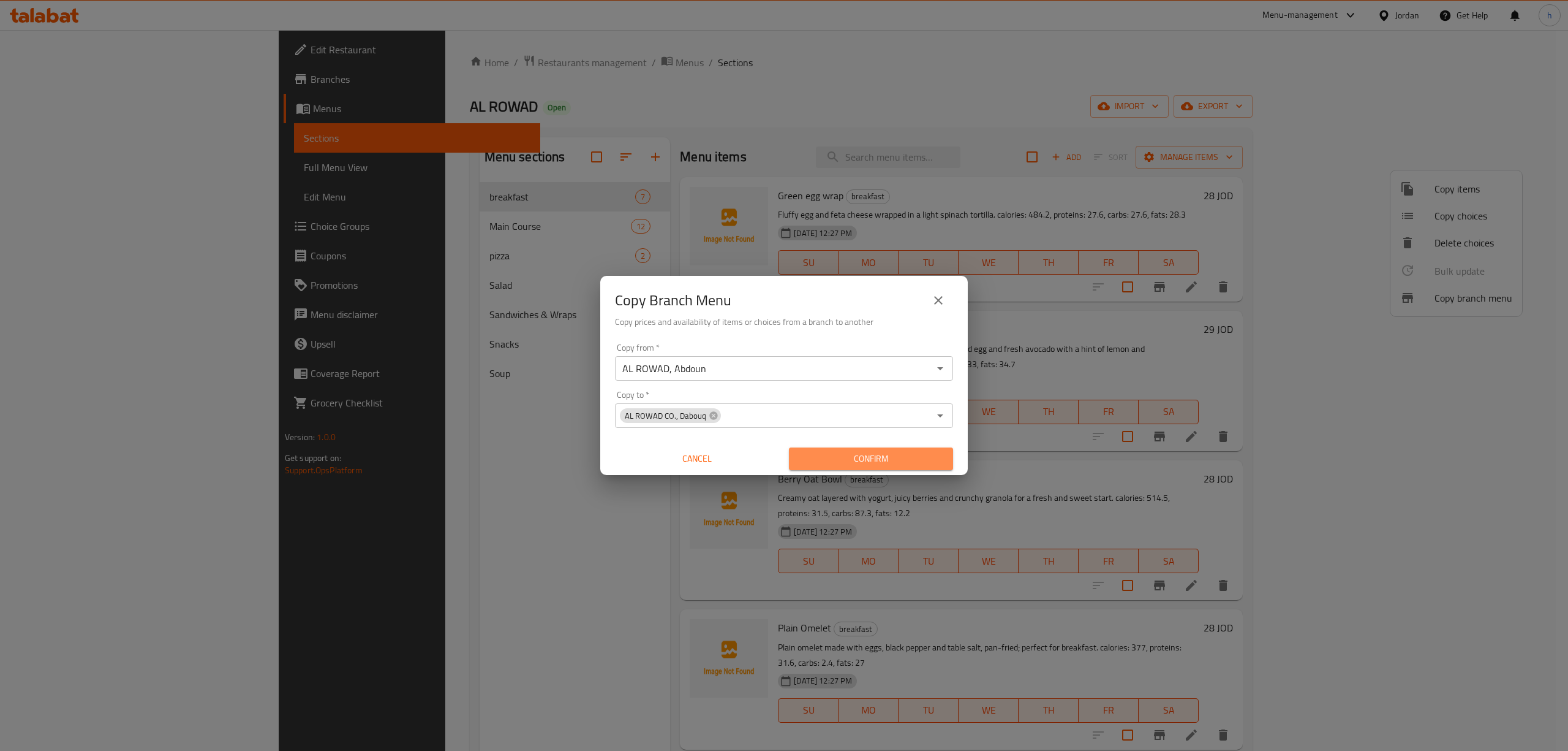
click at [857, 461] on span "Confirm" at bounding box center [871, 458] width 144 height 15
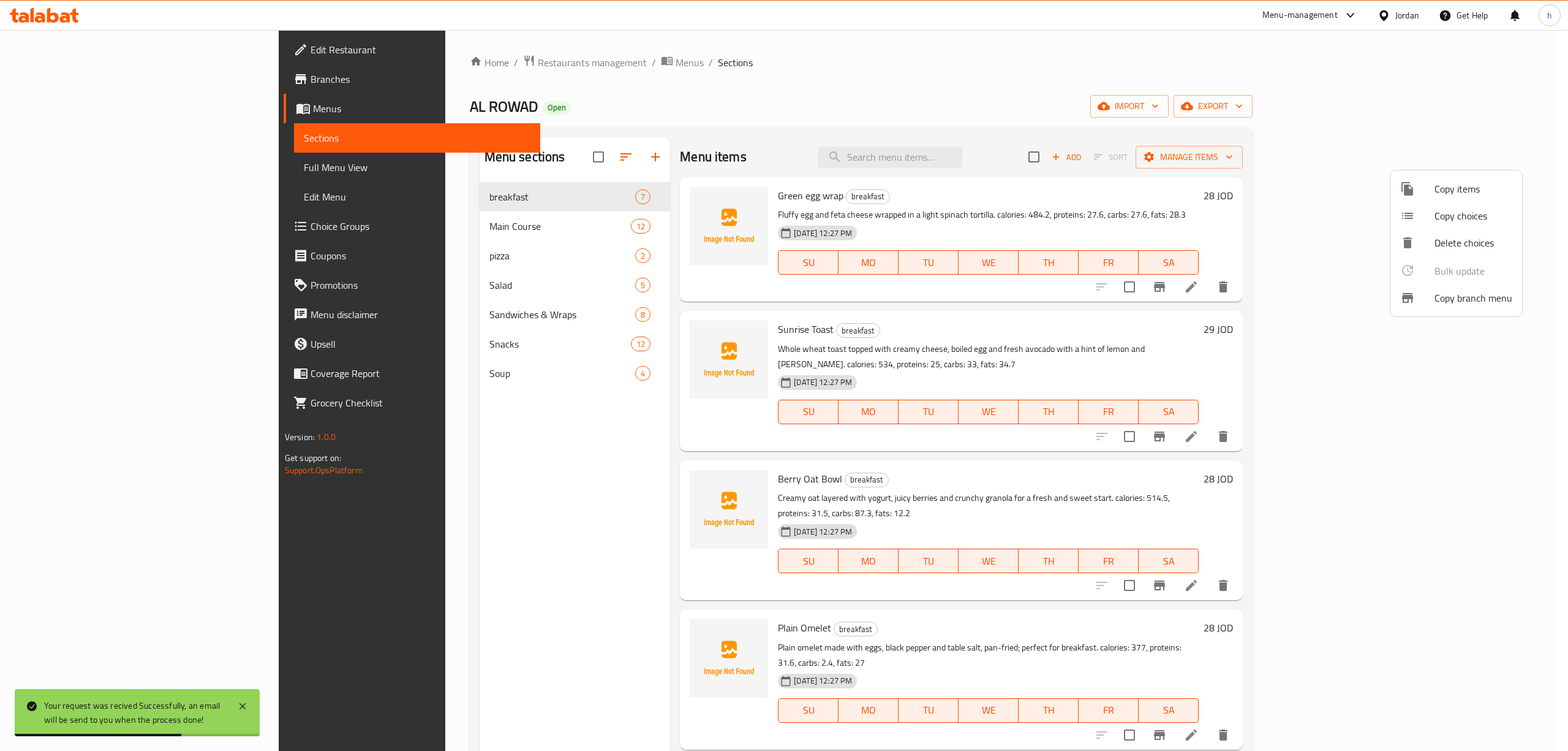
click at [78, 81] on div at bounding box center [784, 376] width 1568 height 751
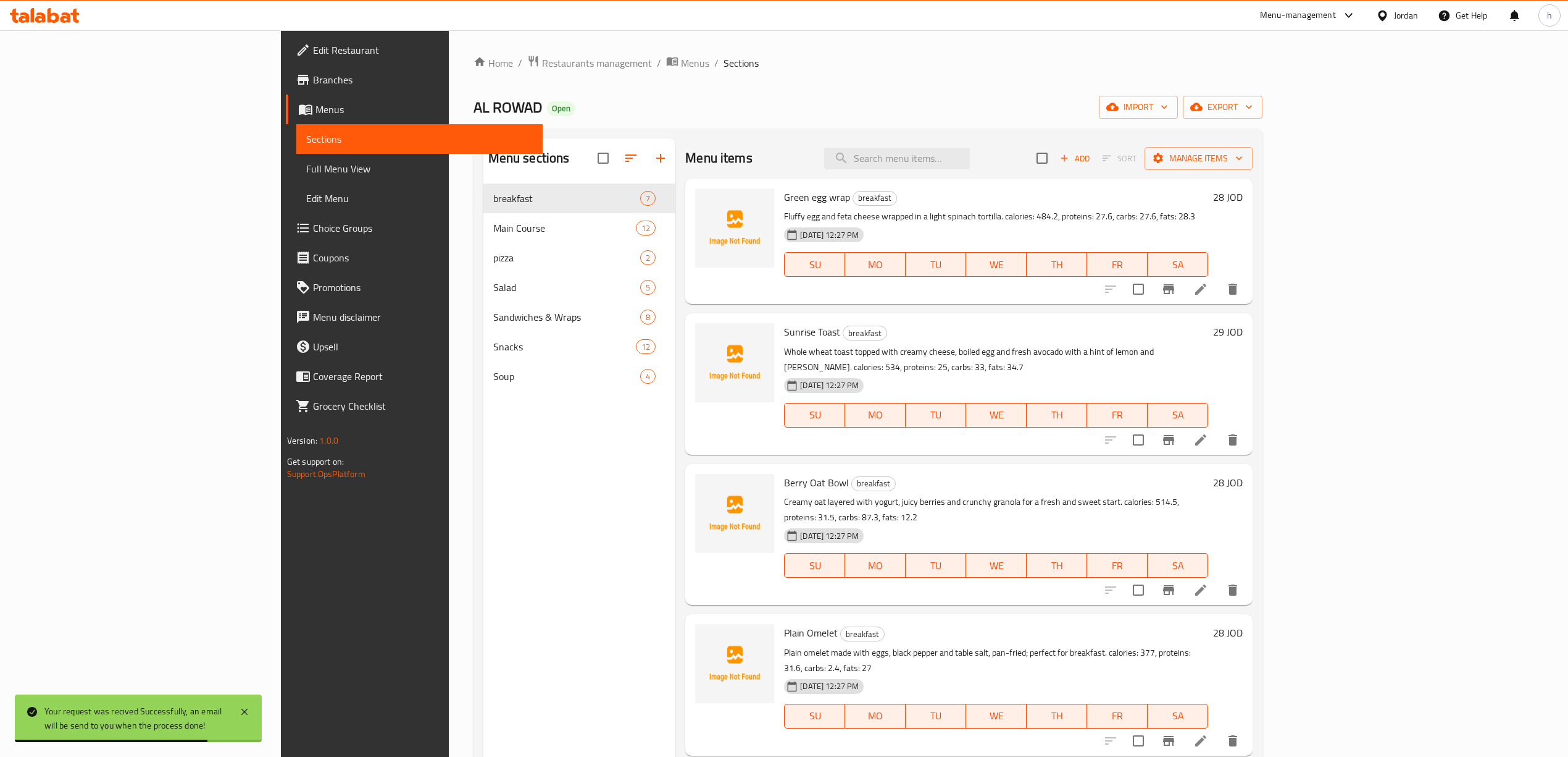
click at [313, 82] on span "Branches" at bounding box center [423, 80] width 220 height 15
